Goal: Information Seeking & Learning: Learn about a topic

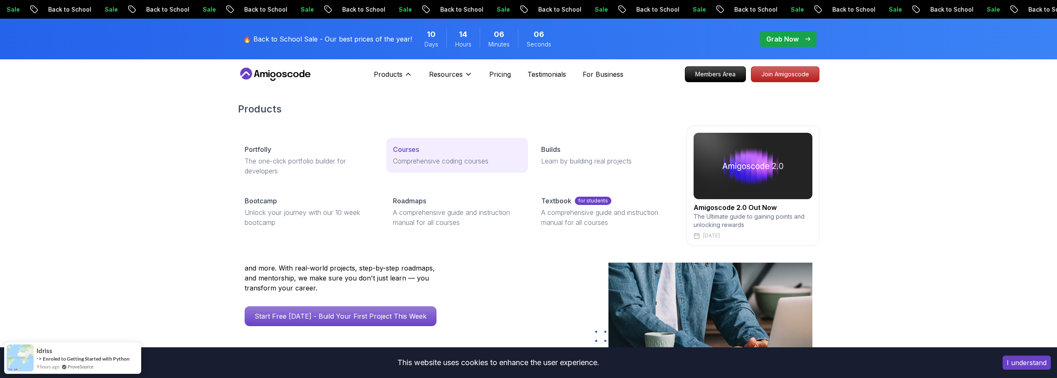
click at [400, 153] on p "Courses" at bounding box center [406, 150] width 26 height 10
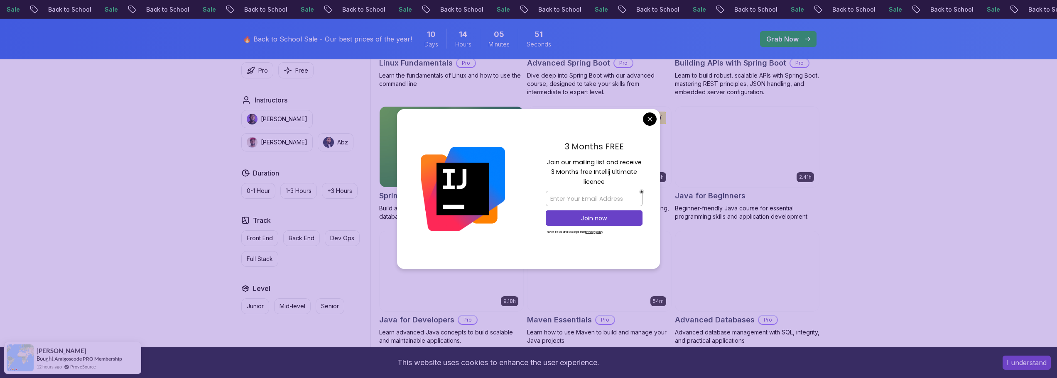
scroll to position [332, 0]
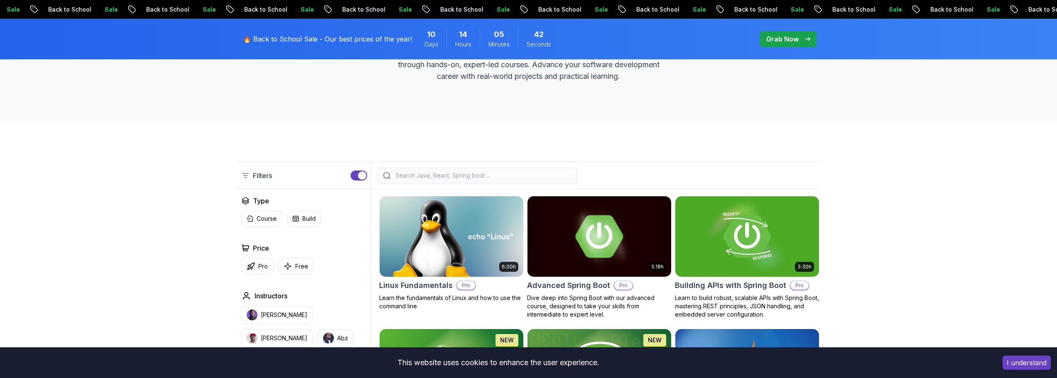
scroll to position [125, 0]
click at [442, 178] on input "search" at bounding box center [483, 175] width 178 height 8
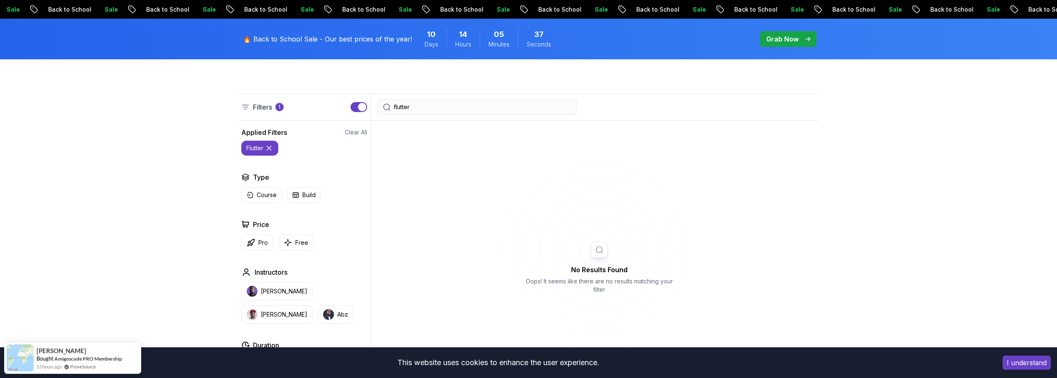
scroll to position [208, 0]
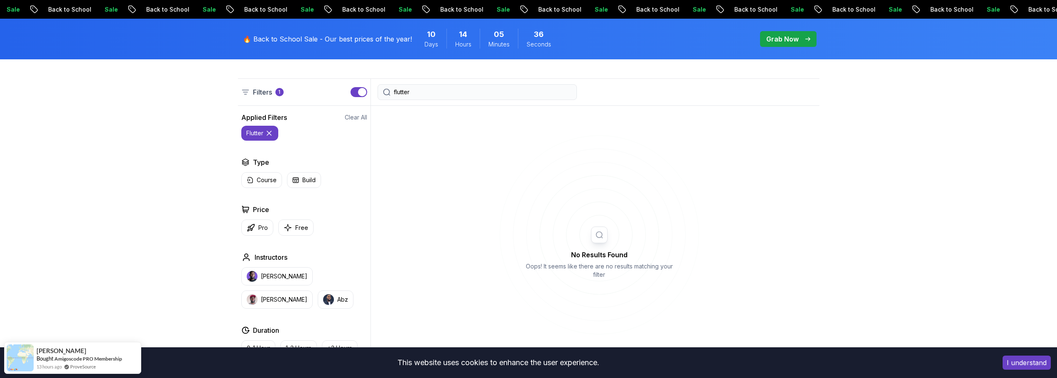
type input "flutter"
